Goal: Find contact information: Find contact information

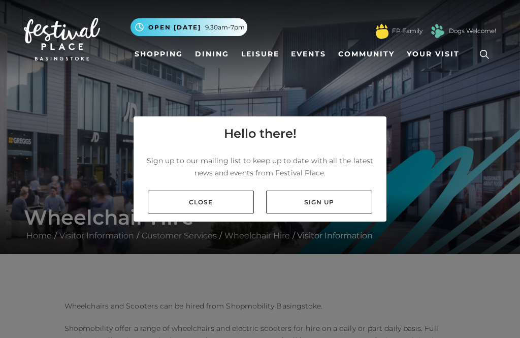
click at [216, 213] on link "Close" at bounding box center [201, 201] width 106 height 23
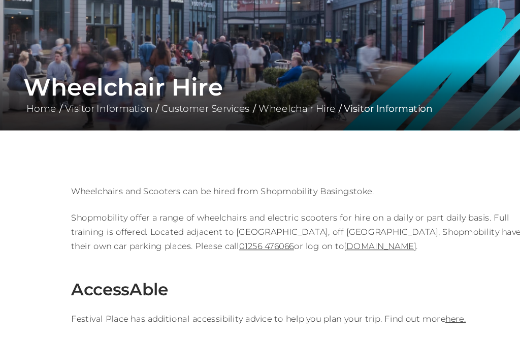
scroll to position [142, 0]
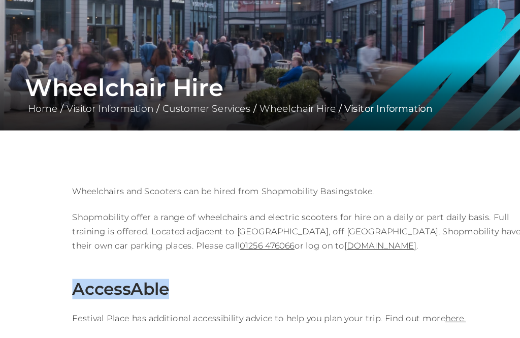
click at [387, 242] on h3 "AccessAble" at bounding box center [260, 247] width 391 height 17
click at [312, 208] on link "[DOMAIN_NAME]" at bounding box center [327, 210] width 61 height 9
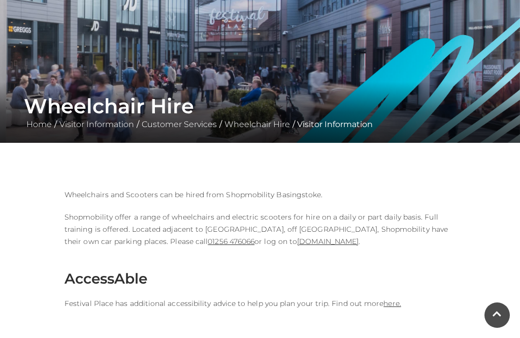
scroll to position [111, 0]
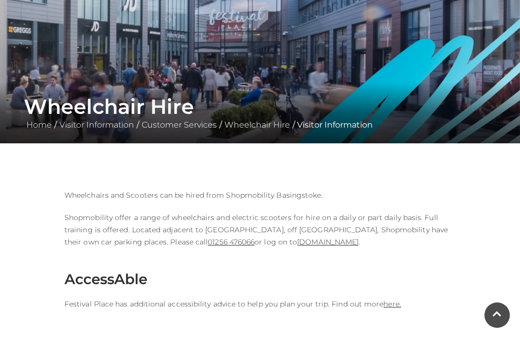
click at [304, 245] on link "[DOMAIN_NAME]" at bounding box center [327, 241] width 61 height 9
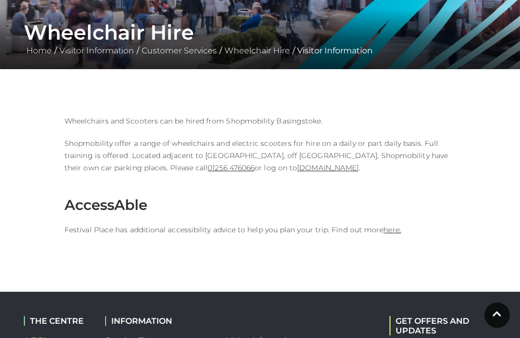
scroll to position [182, 0]
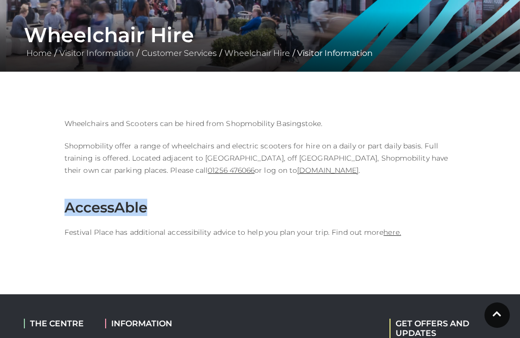
click at [444, 203] on h3 "AccessAble" at bounding box center [260, 207] width 391 height 17
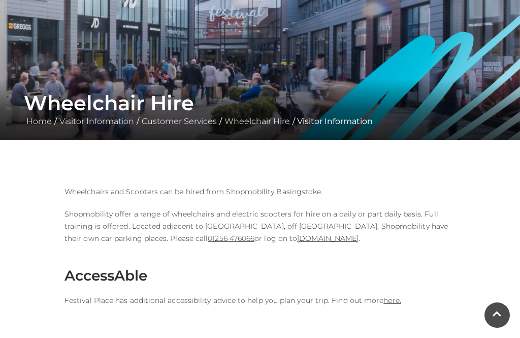
scroll to position [117, 0]
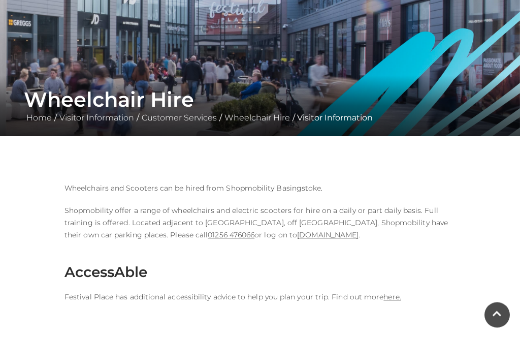
click at [334, 237] on link "[DOMAIN_NAME]" at bounding box center [327, 235] width 61 height 9
